Goal: Information Seeking & Learning: Learn about a topic

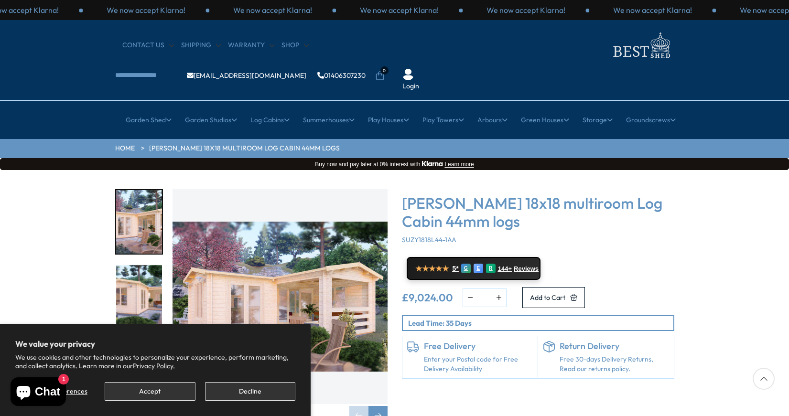
click at [272, 284] on img "1 / 7" at bounding box center [279, 296] width 215 height 215
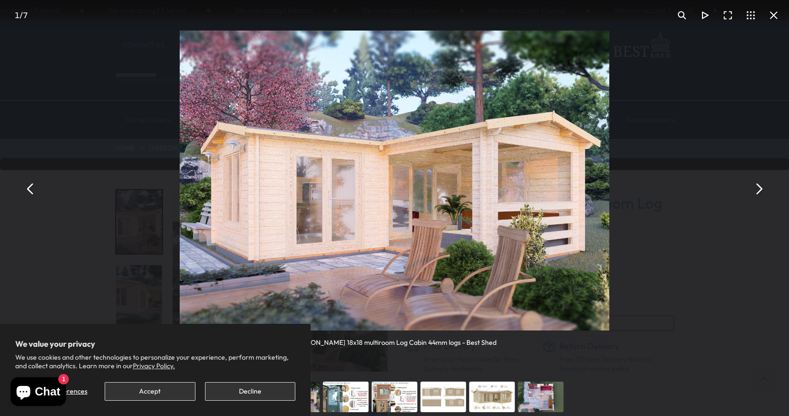
click at [762, 187] on button "You can close this modal content with the ESC key" at bounding box center [758, 189] width 23 height 23
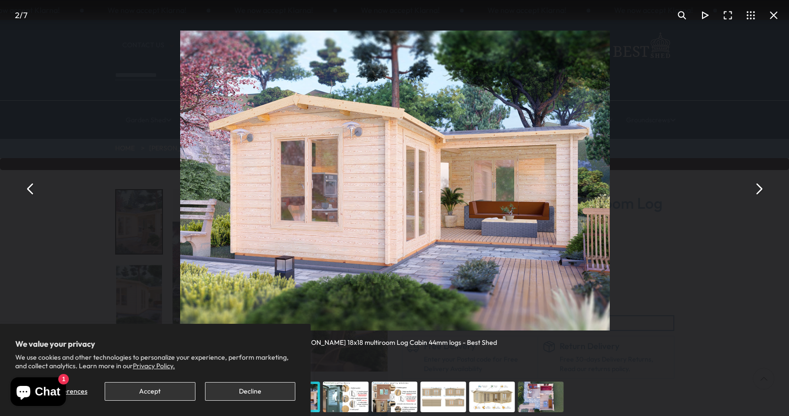
click at [762, 187] on button "You can close this modal content with the ESC key" at bounding box center [758, 189] width 23 height 23
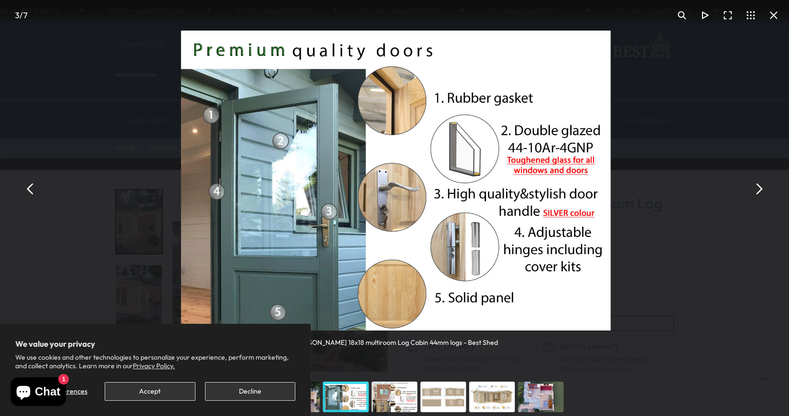
click at [762, 187] on button "You can close this modal content with the ESC key" at bounding box center [758, 189] width 23 height 23
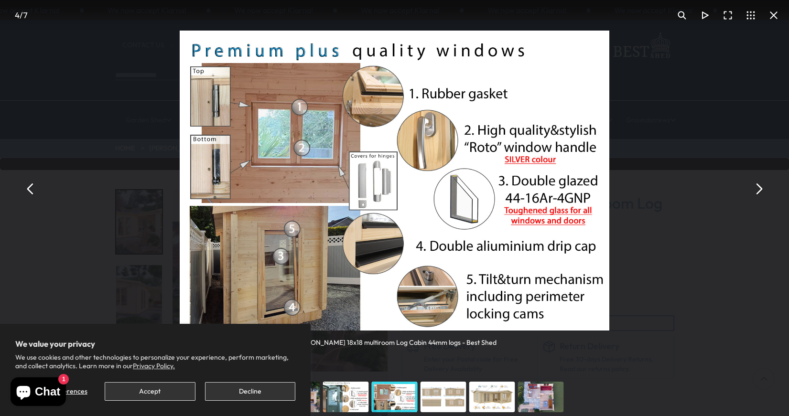
click at [762, 187] on button "You can close this modal content with the ESC key" at bounding box center [758, 189] width 23 height 23
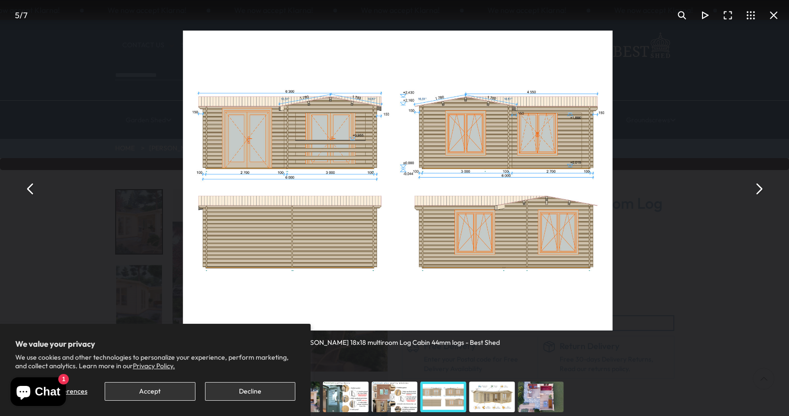
click at [762, 187] on button "You can close this modal content with the ESC key" at bounding box center [758, 189] width 23 height 23
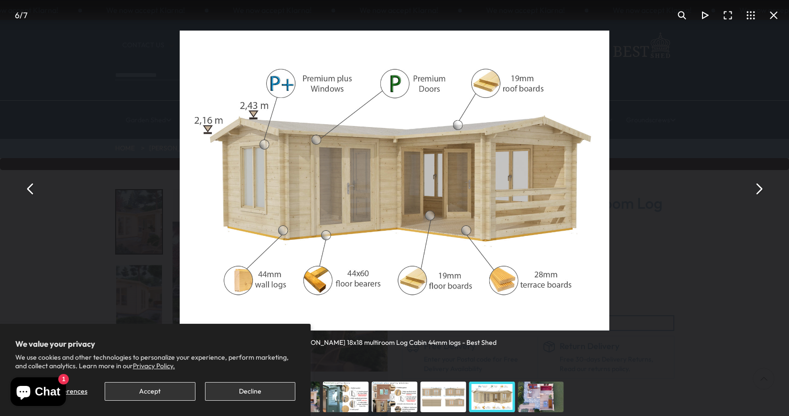
click at [762, 187] on button "You can close this modal content with the ESC key" at bounding box center [758, 189] width 23 height 23
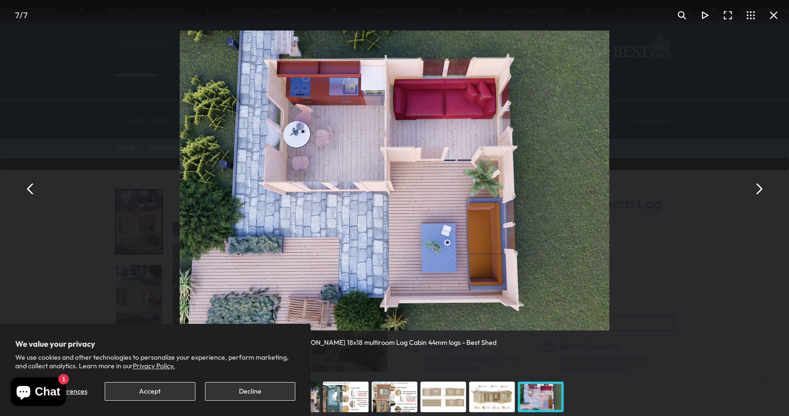
click at [762, 187] on button "You can close this modal content with the ESC key" at bounding box center [758, 189] width 23 height 23
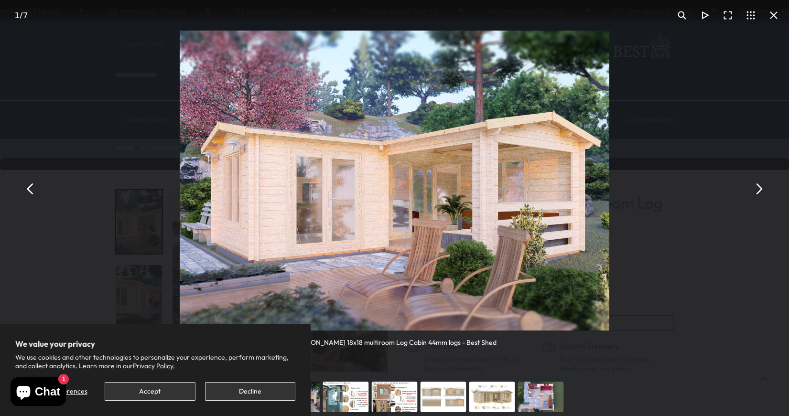
click at [774, 17] on button "You can close this modal content with the ESC key" at bounding box center [773, 15] width 23 height 23
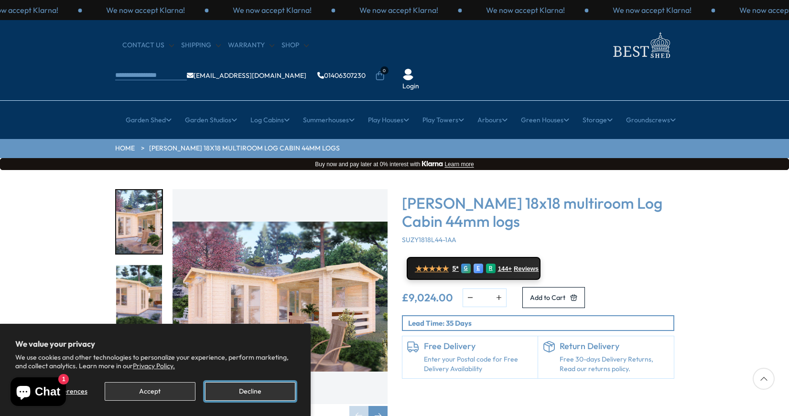
click at [229, 390] on button "Decline" at bounding box center [250, 391] width 90 height 19
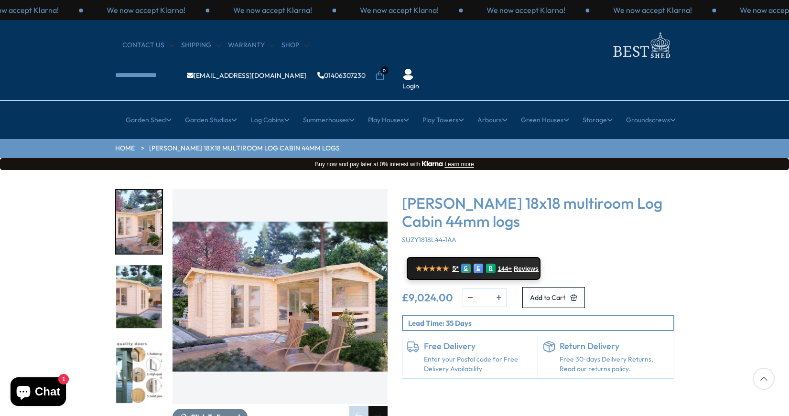
click at [378, 406] on div "Next slide" at bounding box center [377, 415] width 19 height 19
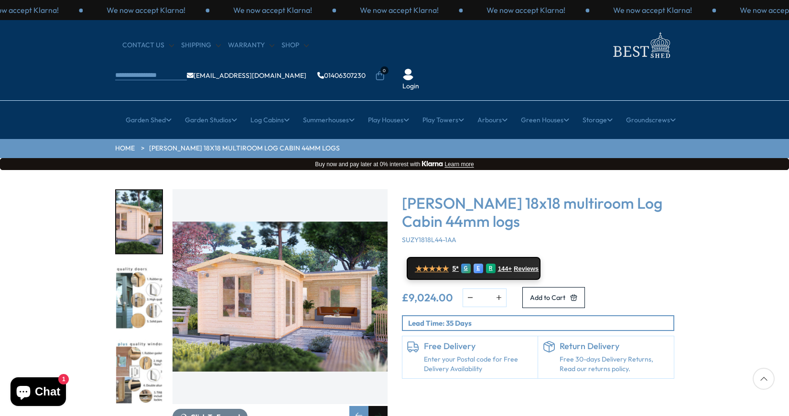
click at [378, 406] on div "Next slide" at bounding box center [377, 415] width 19 height 19
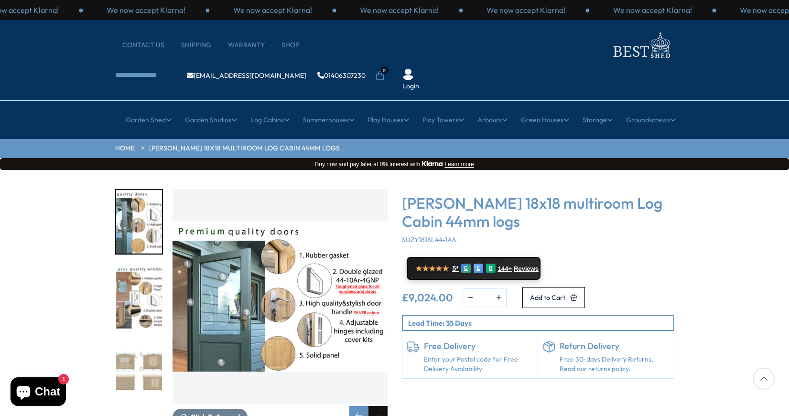
click at [378, 406] on div "Next slide" at bounding box center [377, 415] width 19 height 19
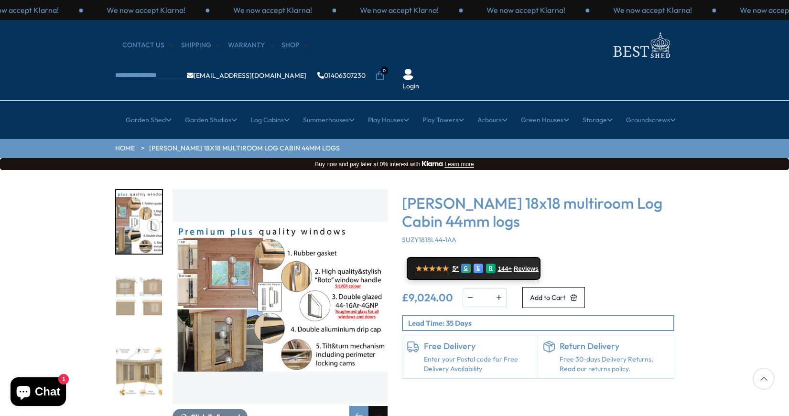
click at [378, 406] on div "Next slide" at bounding box center [377, 415] width 19 height 19
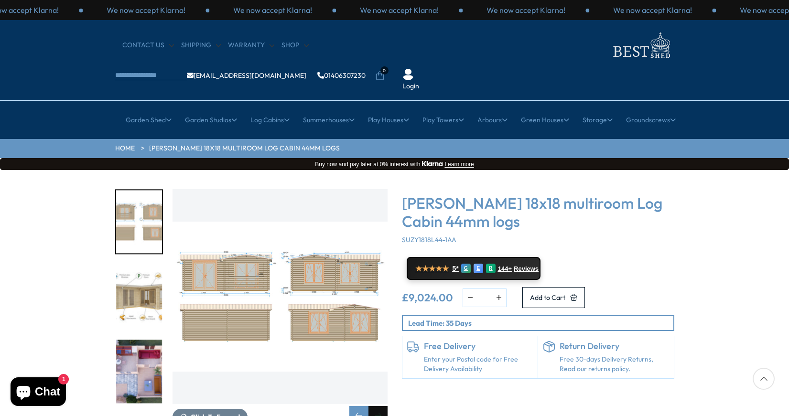
click at [378, 406] on div "Next slide" at bounding box center [377, 415] width 19 height 19
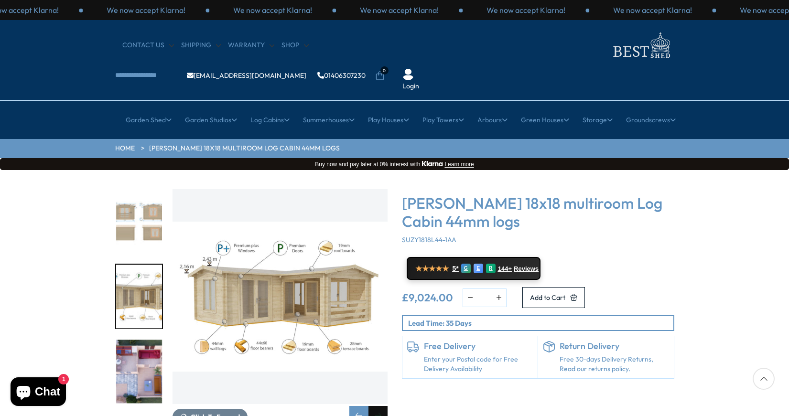
click at [378, 406] on div "Next slide" at bounding box center [377, 415] width 19 height 19
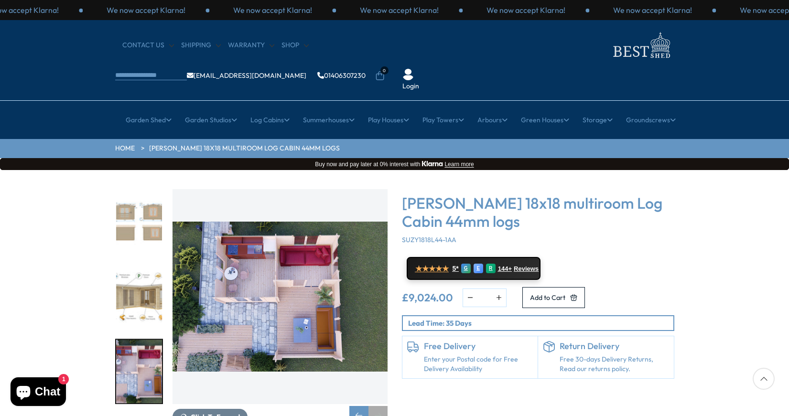
click at [378, 406] on div "Next slide" at bounding box center [377, 415] width 19 height 19
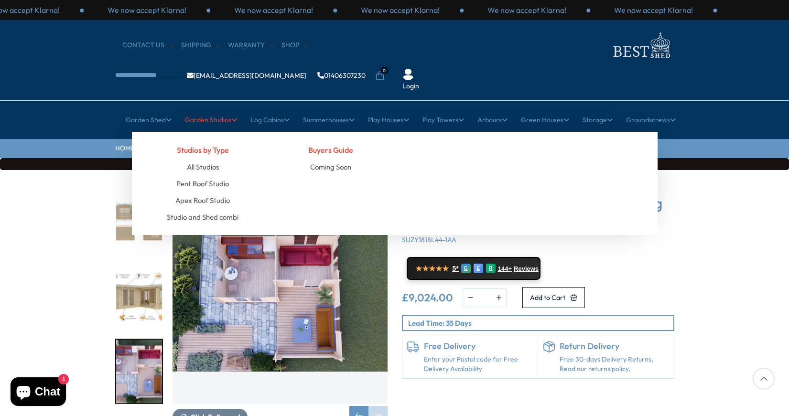
click at [212, 108] on link "Garden Studios" at bounding box center [211, 120] width 52 height 24
click at [200, 159] on link "All Studios" at bounding box center [203, 167] width 32 height 17
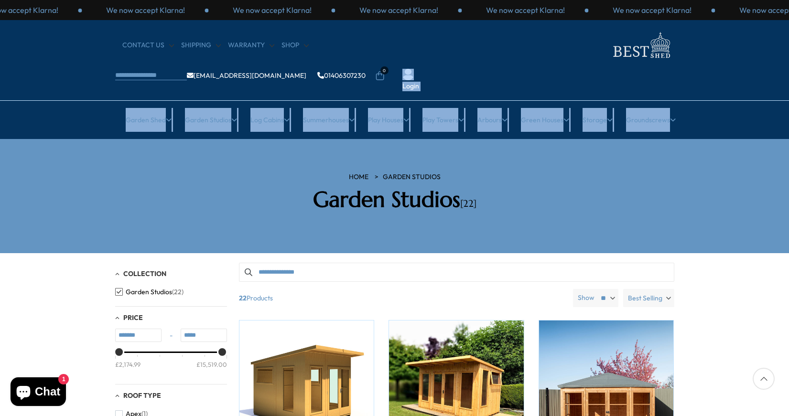
drag, startPoint x: 786, startPoint y: 53, endPoint x: 786, endPoint y: 81, distance: 28.2
click at [786, 81] on header "We now accept Klarna! We now accept Klarna! We now accept Klarna! We now accept…" at bounding box center [394, 69] width 789 height 139
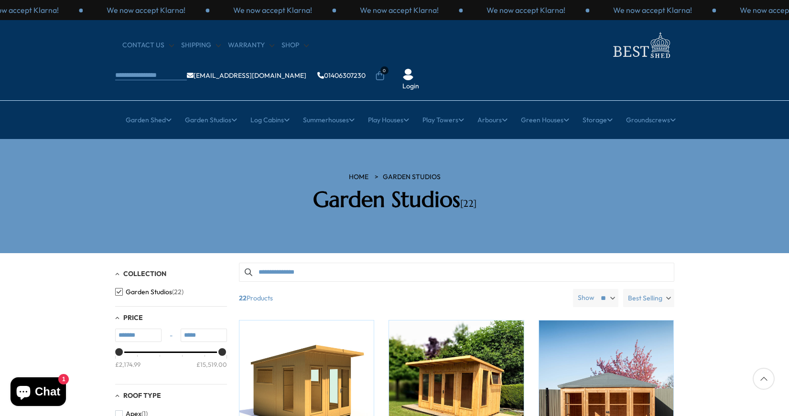
click at [764, 379] on div at bounding box center [764, 379] width 22 height 22
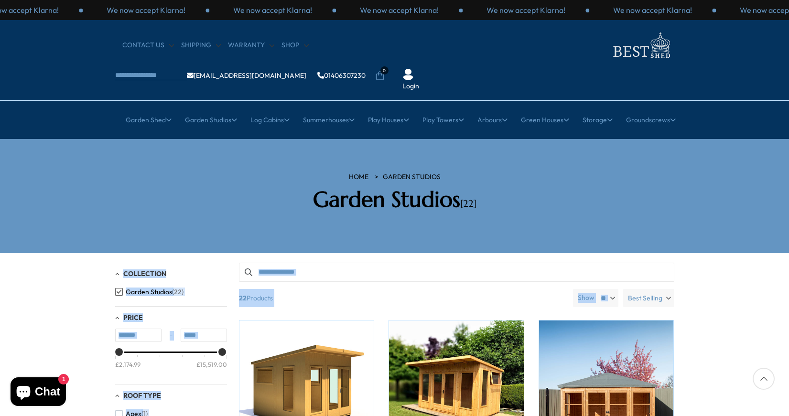
drag, startPoint x: 788, startPoint y: 206, endPoint x: 784, endPoint y: 260, distance: 54.2
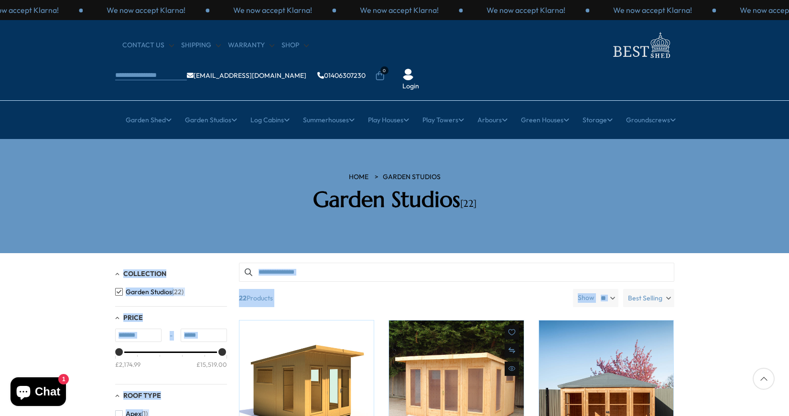
click at [449, 367] on img at bounding box center [456, 388] width 135 height 135
